Goal: Information Seeking & Learning: Learn about a topic

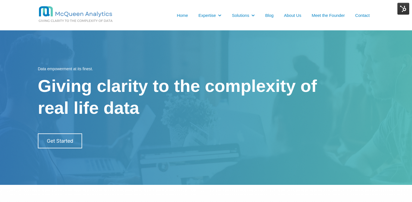
click at [271, 18] on ul "Home Expertise Show submenu for Expertise Non-Profit / Donor Analytics Data Sci…" at bounding box center [262, 15] width 224 height 6
click at [269, 12] on ul "Home Expertise Show submenu for Expertise Non-Profit / Donor Analytics Data Sci…" at bounding box center [262, 15] width 224 height 6
click at [269, 17] on link "Blog" at bounding box center [269, 15] width 8 height 6
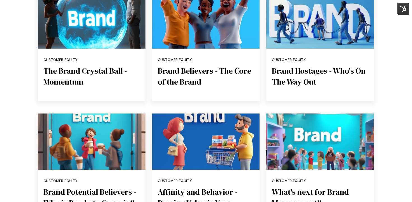
scroll to position [138, 0]
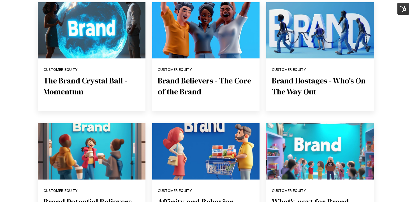
click at [84, 53] on img "Featured image: Two different customers peer into a crystal ball to see what ma…" at bounding box center [92, 30] width 108 height 56
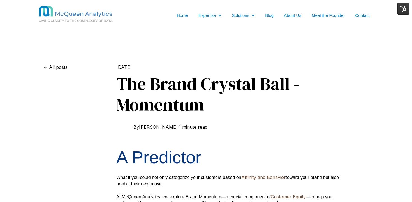
click at [268, 15] on link "Blog" at bounding box center [269, 15] width 8 height 6
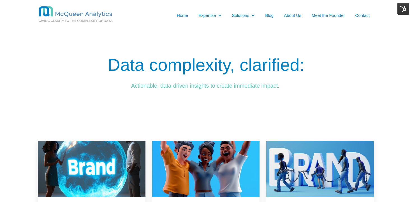
click at [402, 11] on img at bounding box center [403, 9] width 12 height 12
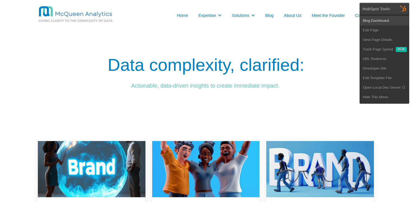
click at [377, 20] on link "Blog Dashboard" at bounding box center [384, 21] width 49 height 10
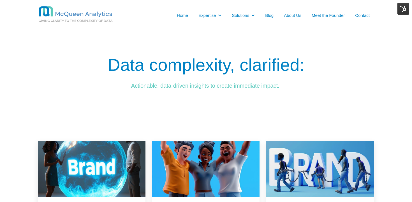
click at [269, 13] on link "Blog" at bounding box center [269, 15] width 8 height 6
